Goal: Transaction & Acquisition: Download file/media

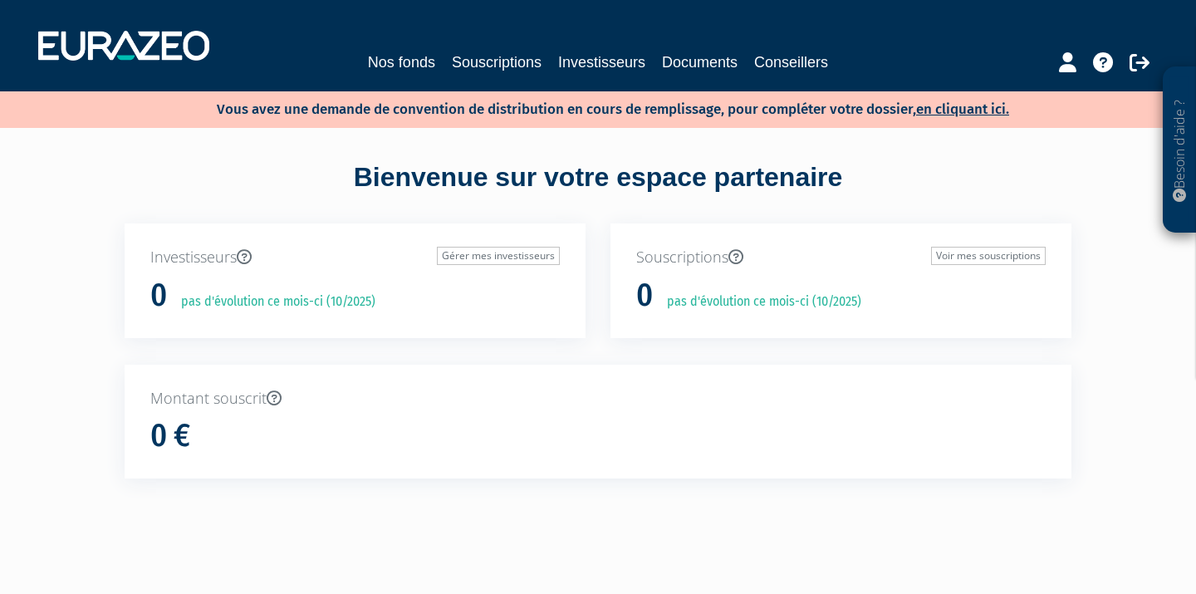
click at [431, 61] on link "Nos fonds" at bounding box center [401, 62] width 67 height 23
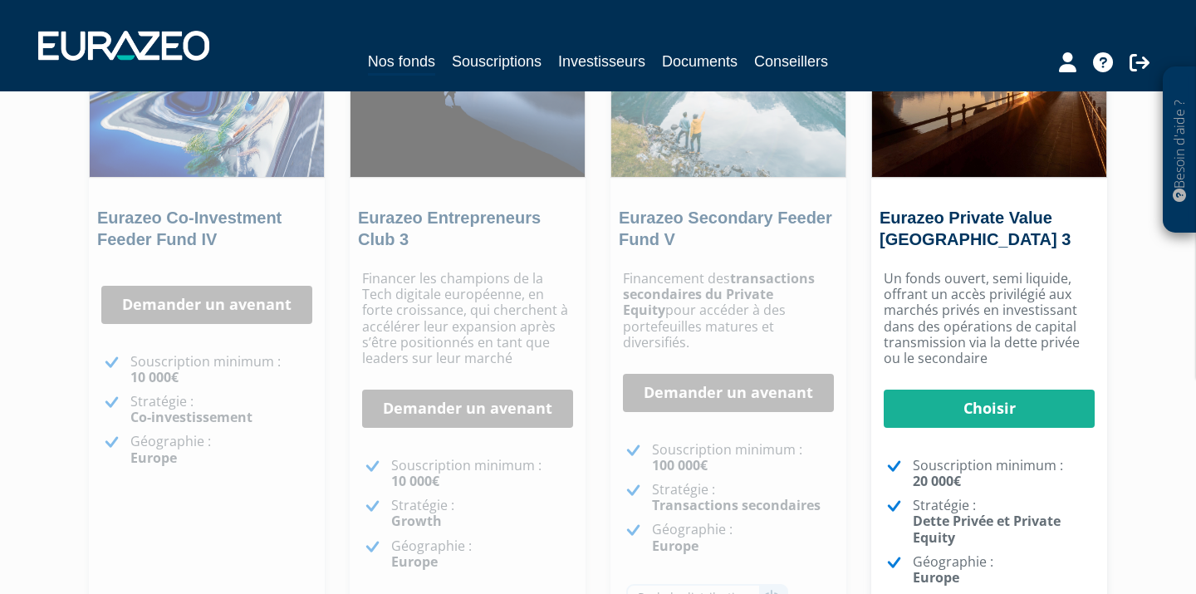
scroll to position [275, 0]
click at [478, 411] on link "Demander un avenant" at bounding box center [467, 409] width 211 height 38
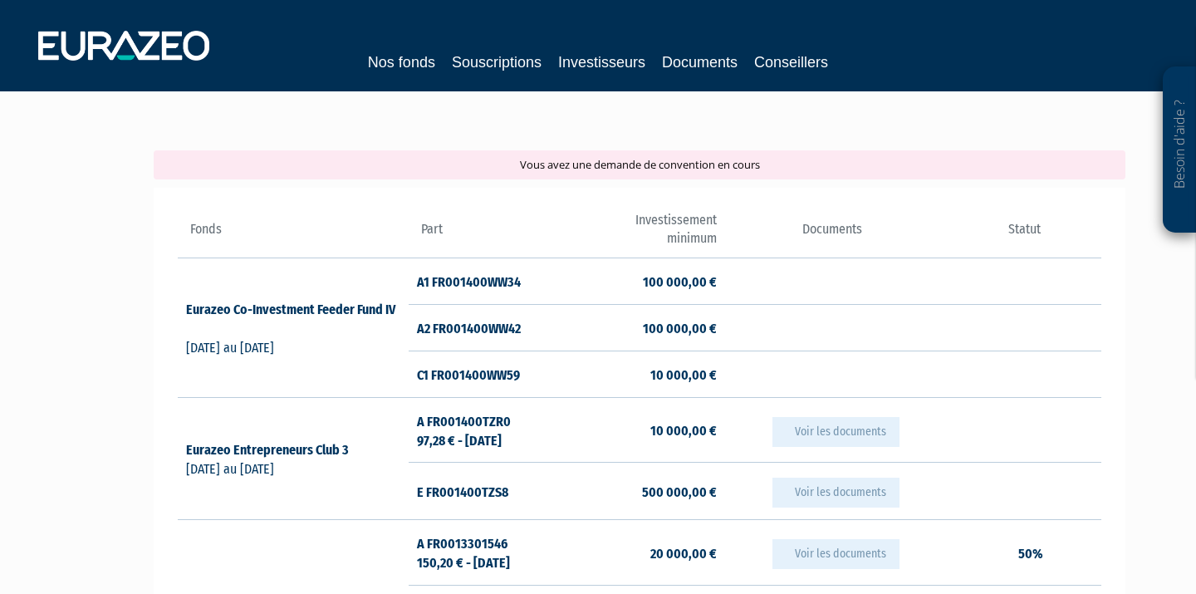
scroll to position [153, 0]
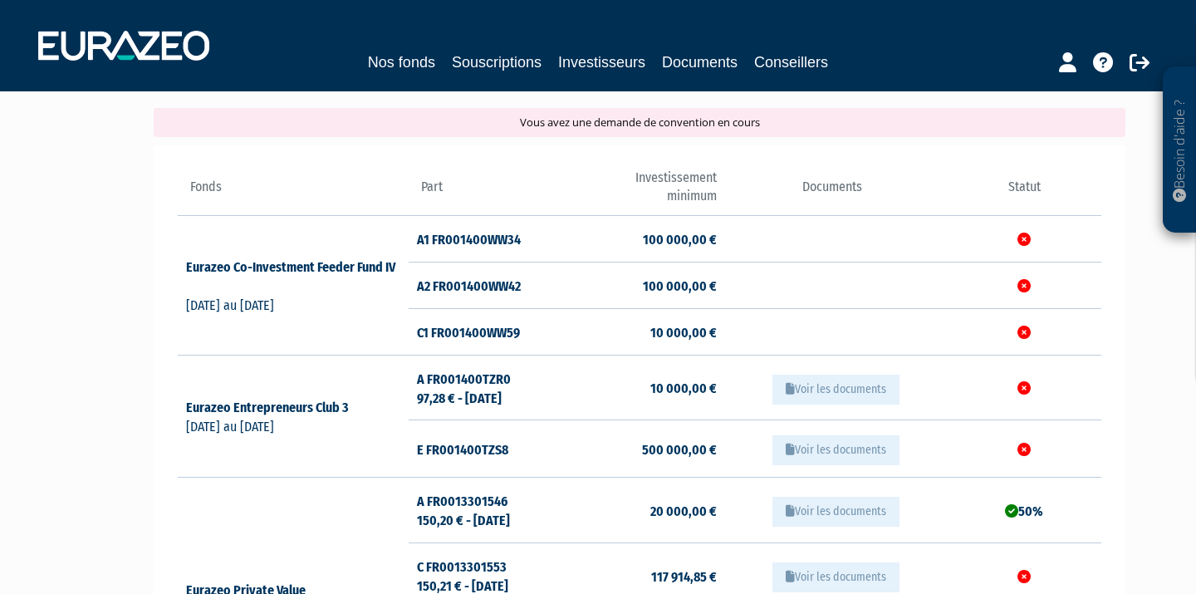
click at [799, 387] on button "Voir les documents" at bounding box center [836, 390] width 127 height 30
click at [821, 386] on button "Voir les documents" at bounding box center [836, 390] width 127 height 30
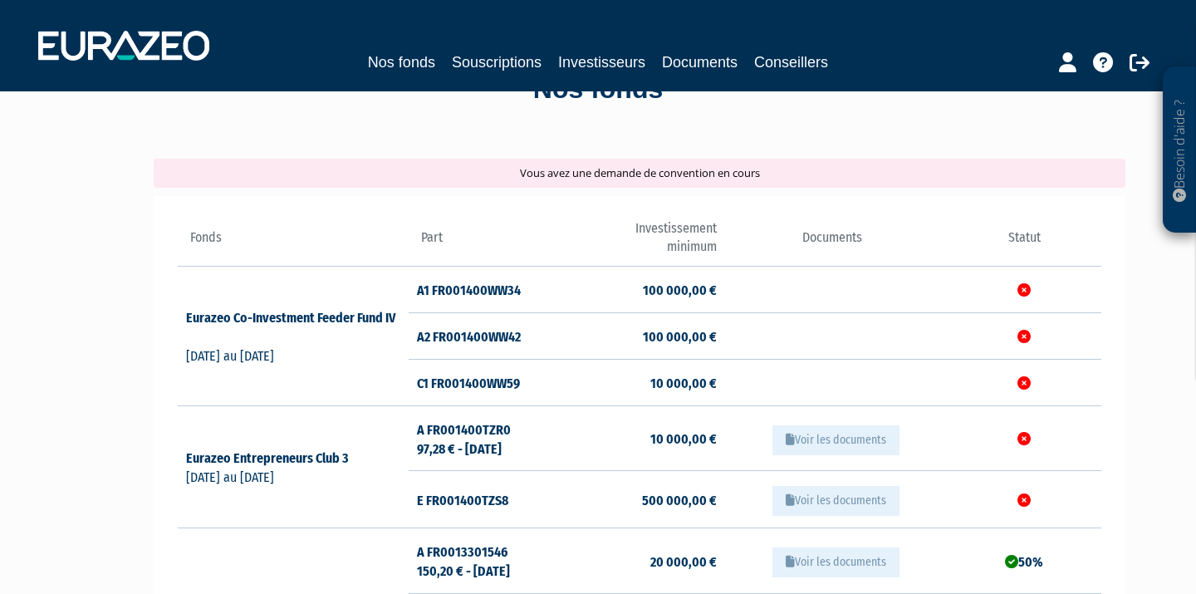
scroll to position [96, 0]
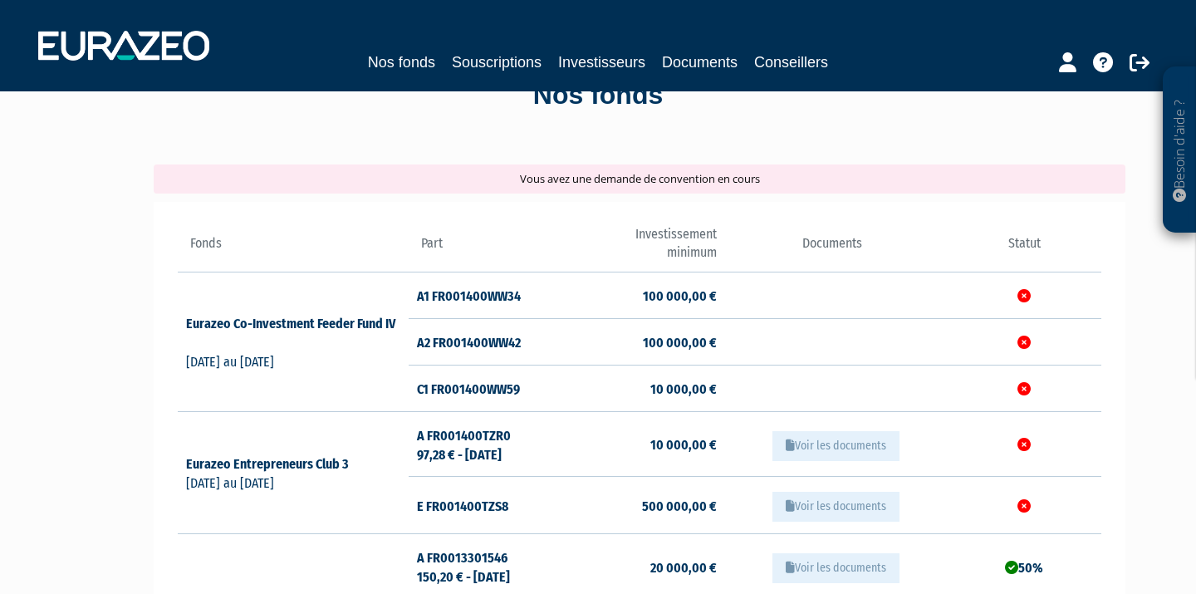
click at [805, 442] on button "Voir les documents" at bounding box center [836, 446] width 127 height 30
click at [791, 442] on icon at bounding box center [790, 445] width 9 height 12
click at [680, 61] on link "Documents" at bounding box center [700, 62] width 76 height 23
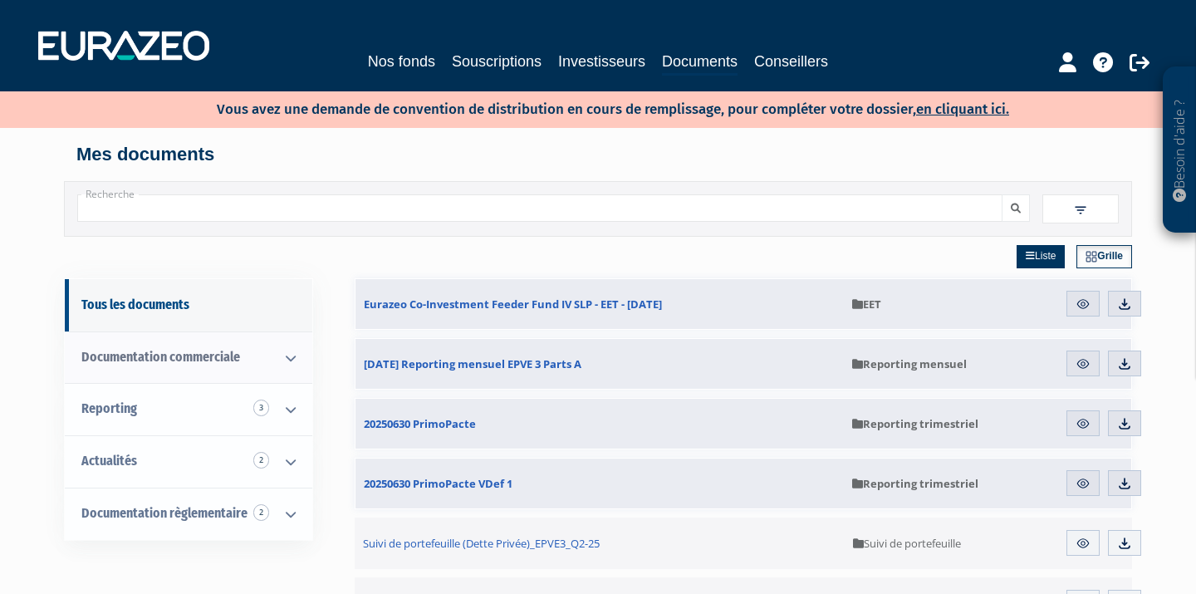
click at [295, 359] on icon at bounding box center [290, 358] width 43 height 52
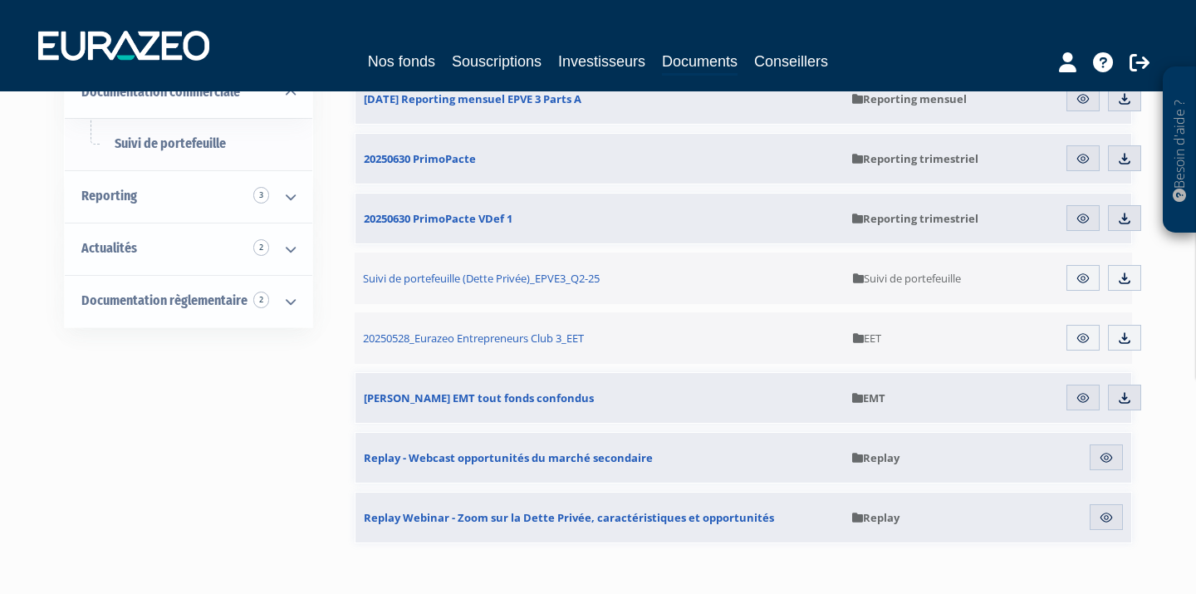
scroll to position [268, 0]
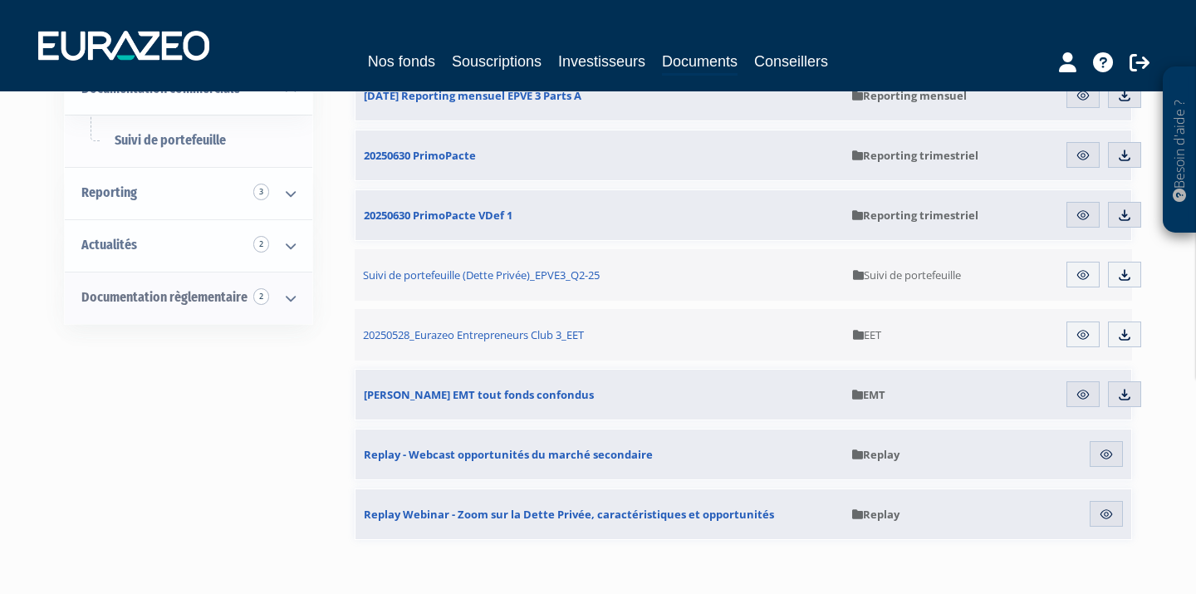
click at [287, 293] on icon at bounding box center [290, 298] width 43 height 52
click at [155, 341] on link "EET 1" at bounding box center [189, 350] width 248 height 52
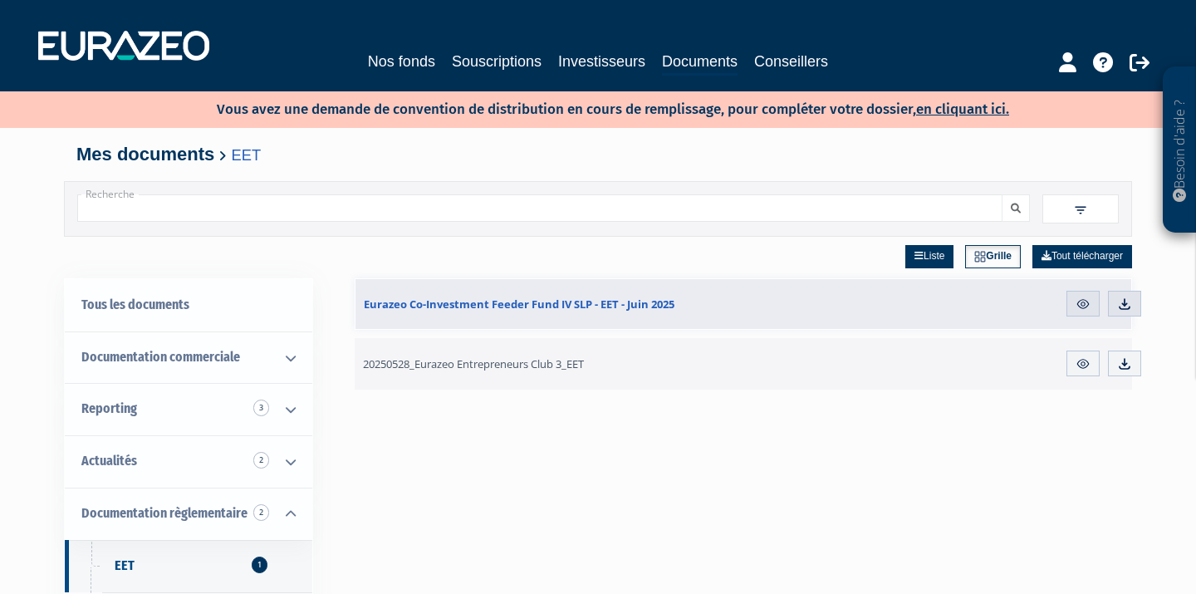
click at [425, 356] on span "20250528_Eurazeo Entrepreneurs Club 3_EET" at bounding box center [473, 363] width 221 height 15
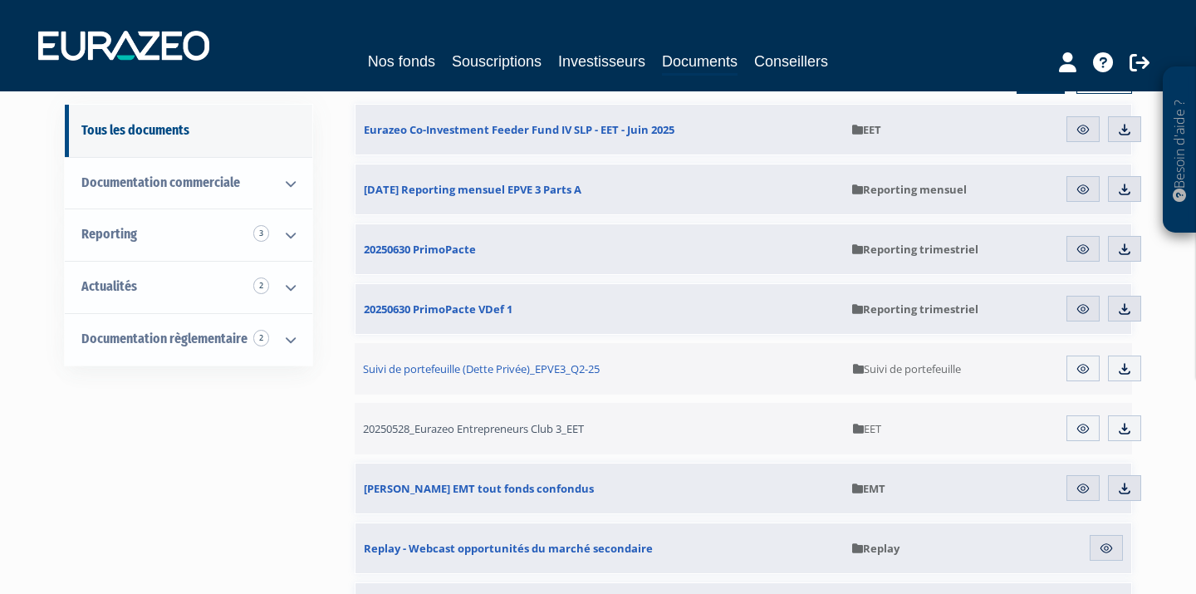
scroll to position [177, 0]
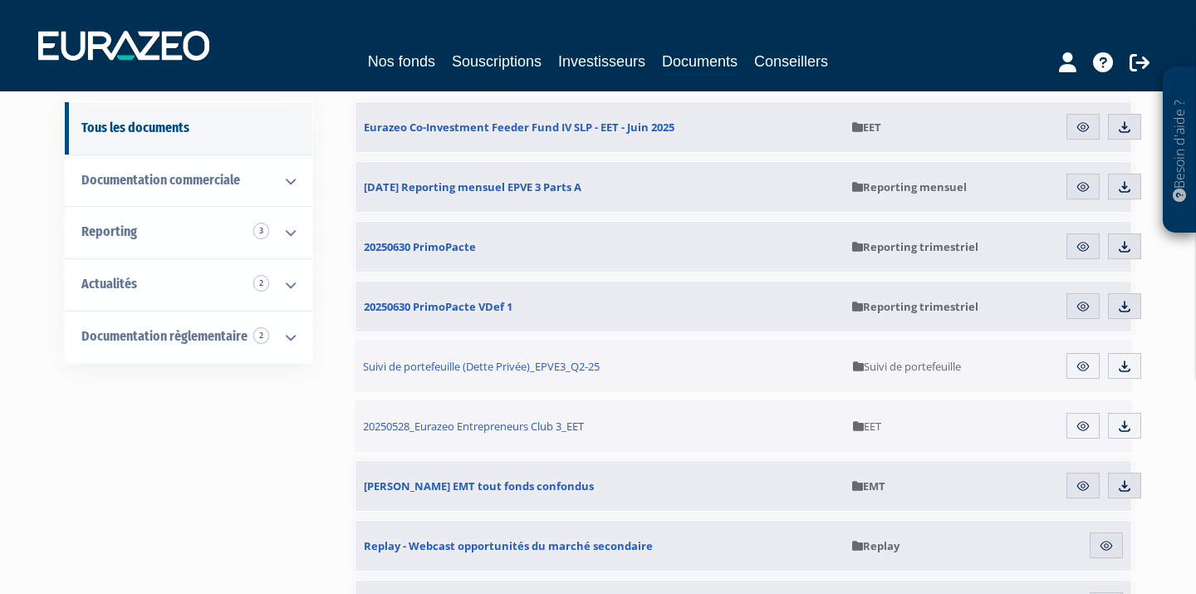
click at [1089, 426] on img at bounding box center [1083, 426] width 15 height 15
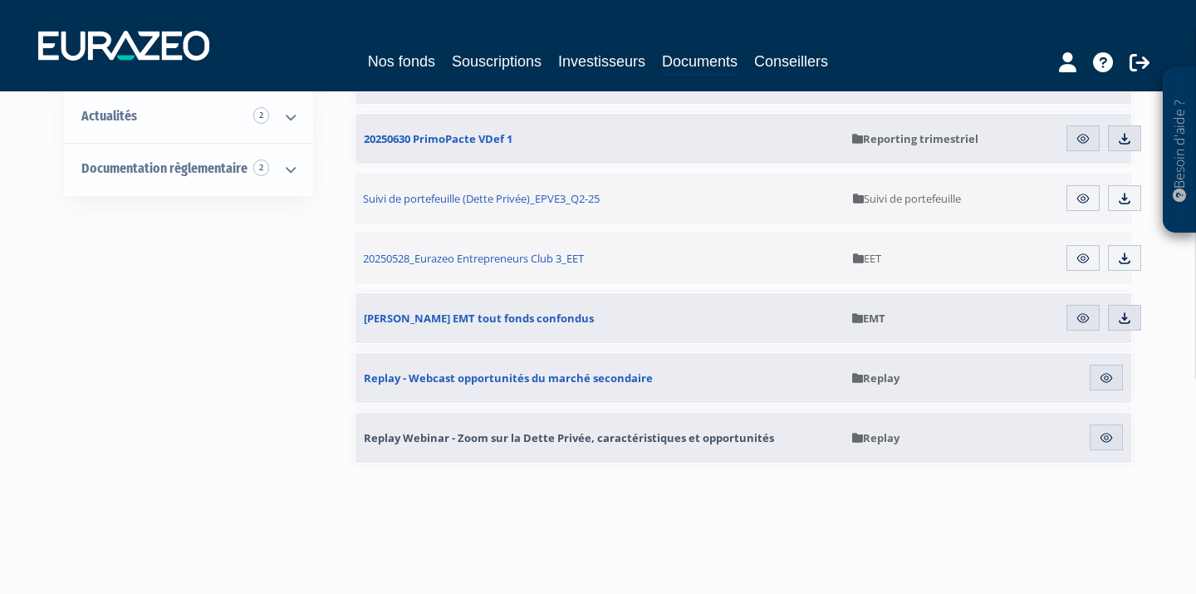
scroll to position [349, 0]
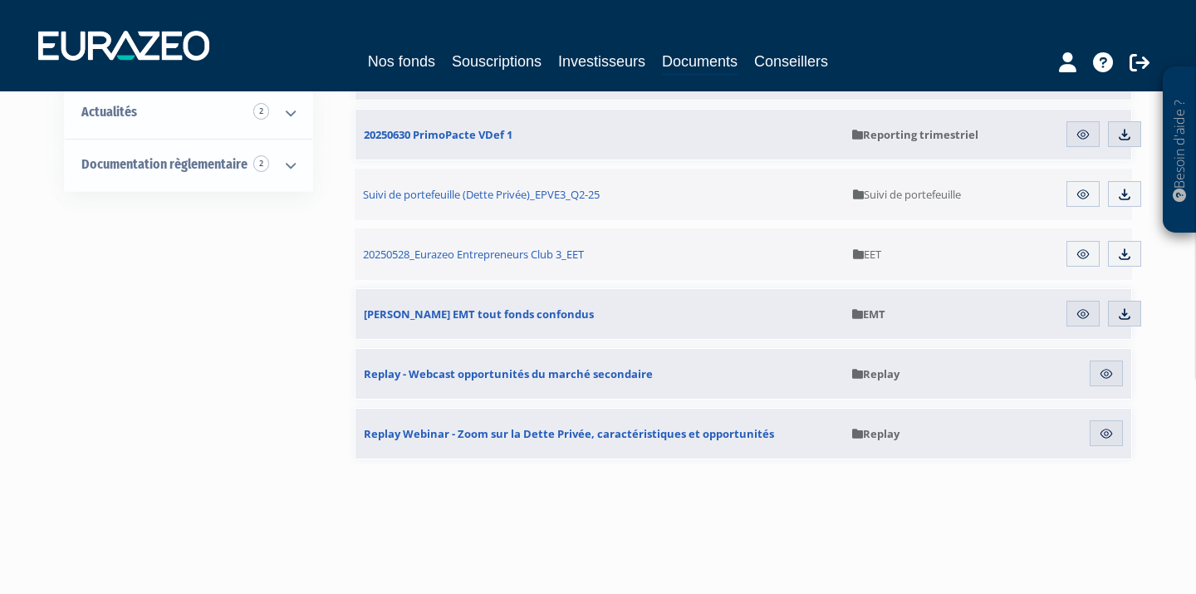
click at [1133, 257] on link "Télécharger" at bounding box center [1124, 254] width 33 height 27
click at [568, 550] on body "Besoin d'aide ? × J'ai besoin d'aide Si vous avez une question à propos du fonc…" at bounding box center [598, 154] width 1196 height 1007
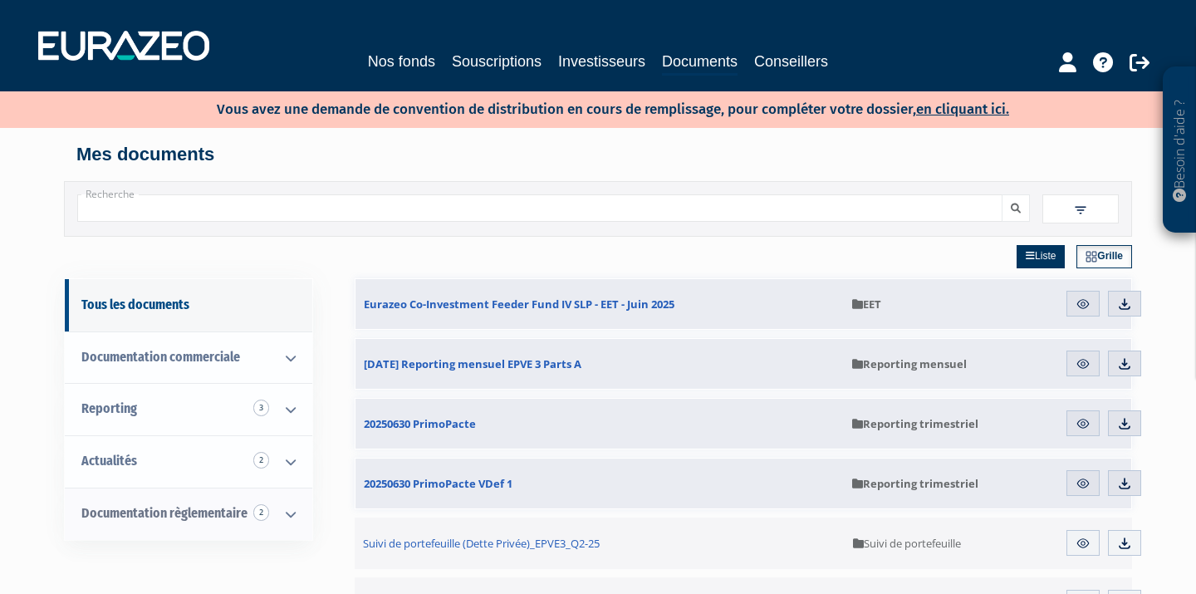
scroll to position [0, 0]
click at [147, 359] on span "Documentation commerciale" at bounding box center [160, 357] width 159 height 16
